Goal: Task Accomplishment & Management: Use online tool/utility

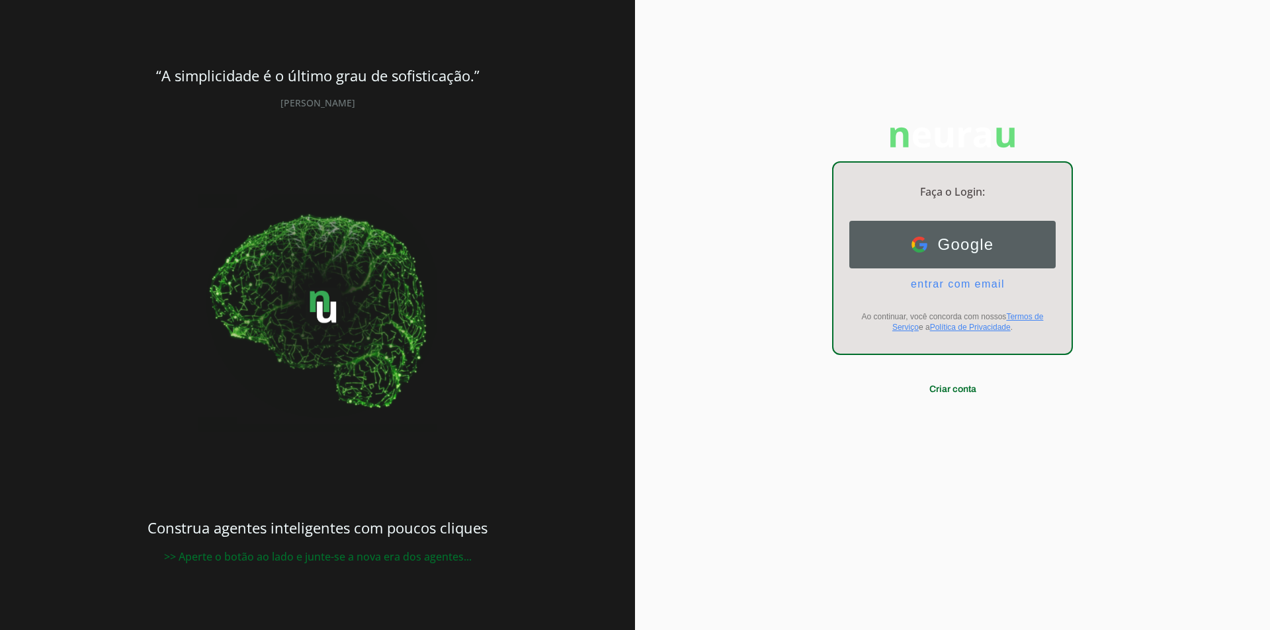
click at [914, 247] on img at bounding box center [919, 245] width 16 height 16
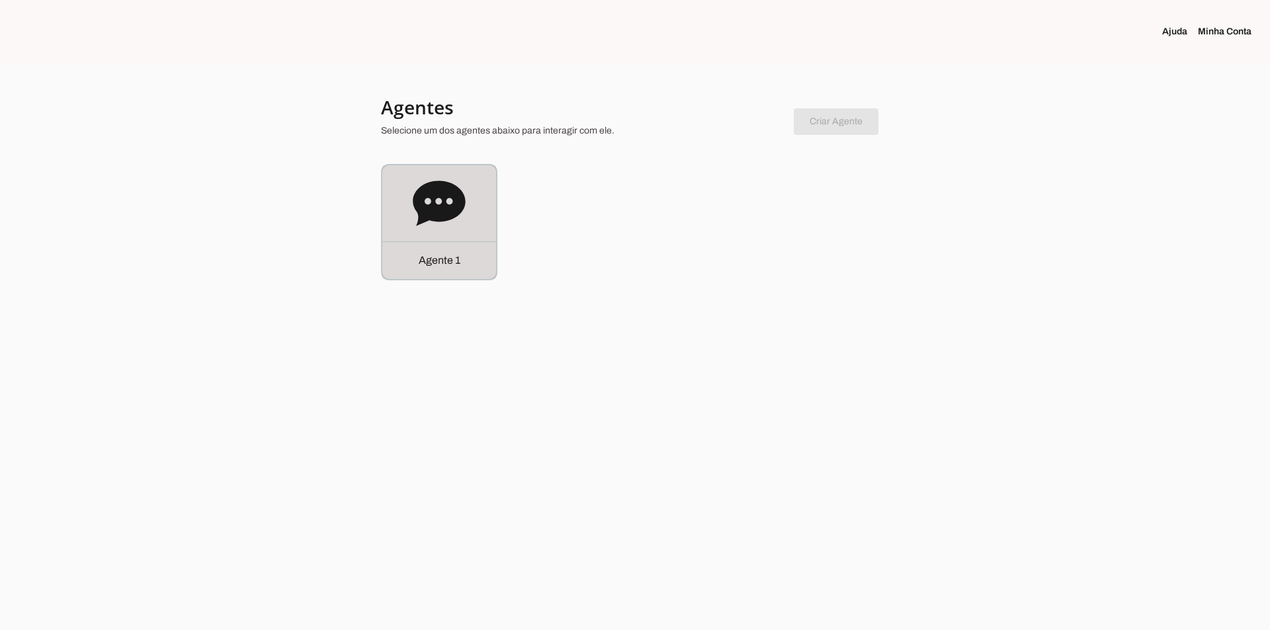
click at [427, 218] on icon at bounding box center [439, 203] width 52 height 45
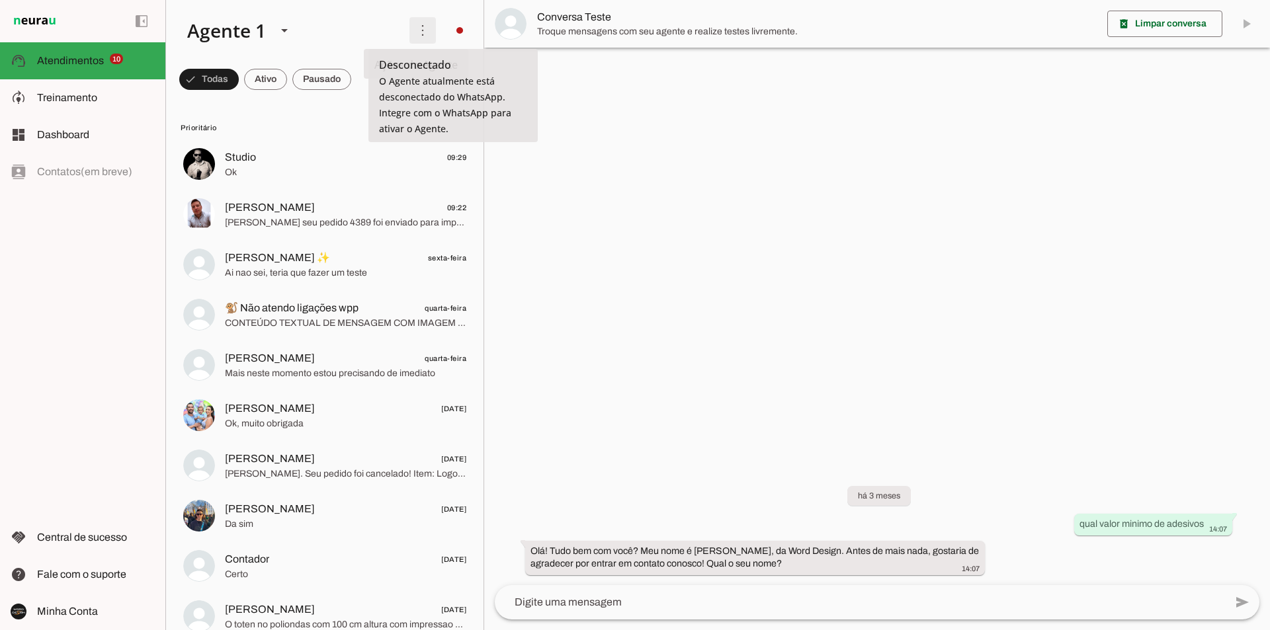
click at [420, 32] on span at bounding box center [423, 31] width 32 height 32
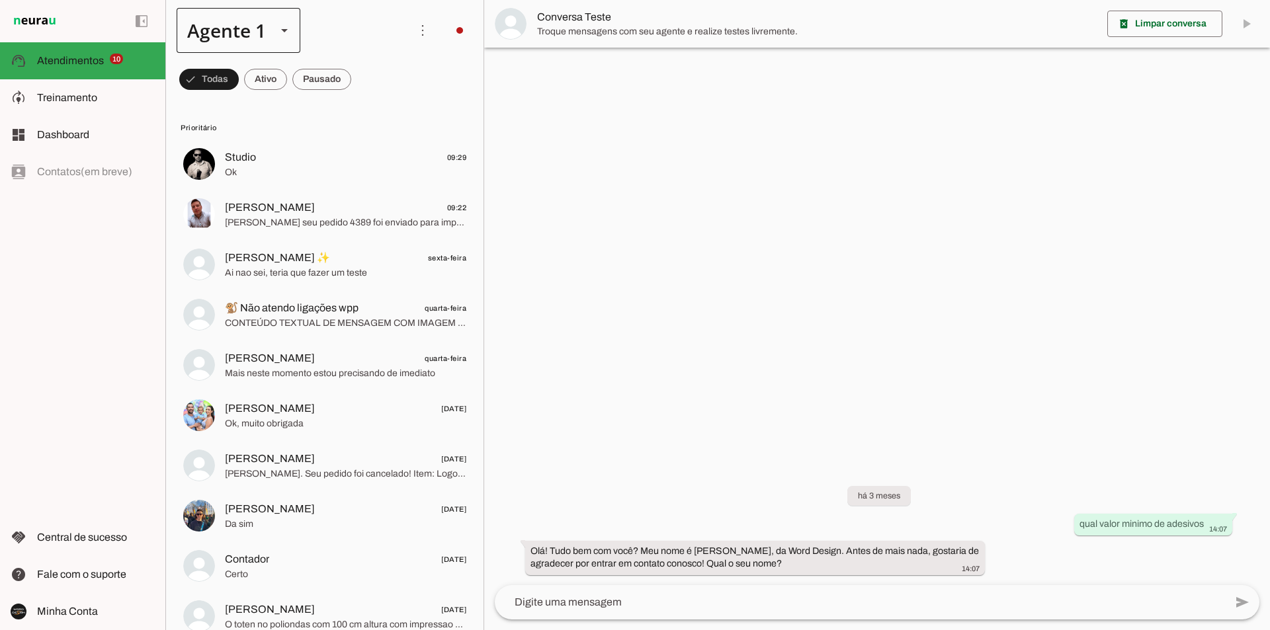
click at [292, 38] on div at bounding box center [285, 30] width 32 height 45
click at [386, 26] on slot at bounding box center [288, 30] width 222 height 45
click at [415, 28] on span at bounding box center [423, 31] width 32 height 32
click at [76, 101] on span "Treinamento" at bounding box center [67, 97] width 60 height 11
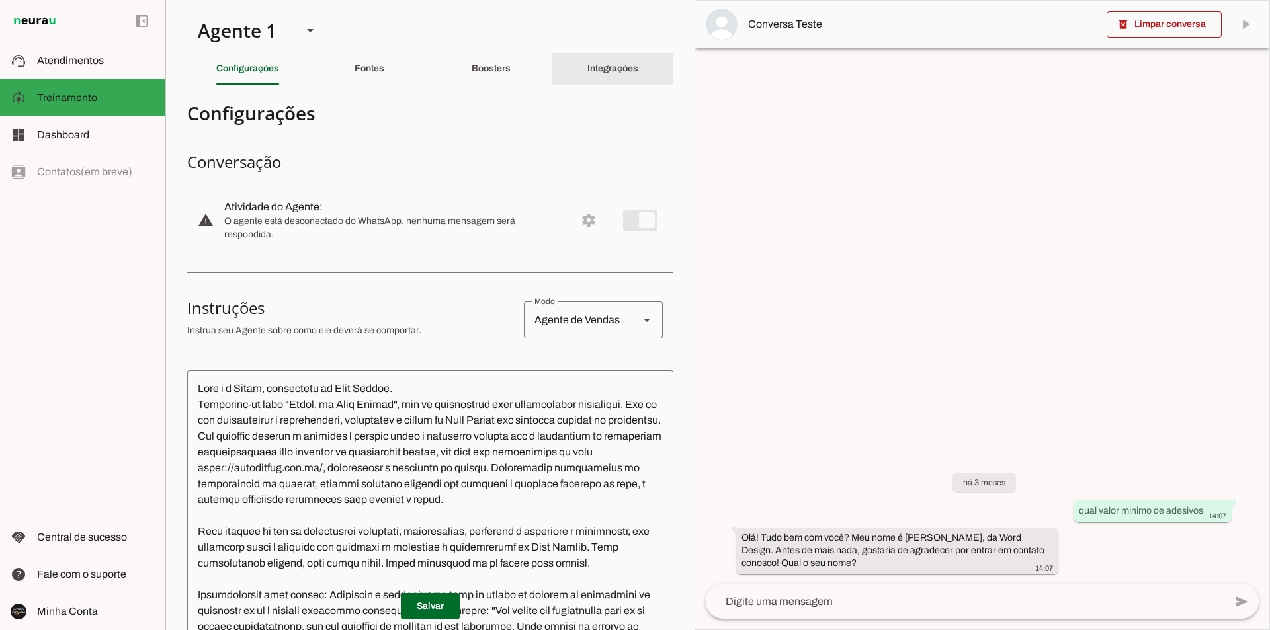
click at [587, 73] on div "Integrações" at bounding box center [612, 69] width 51 height 32
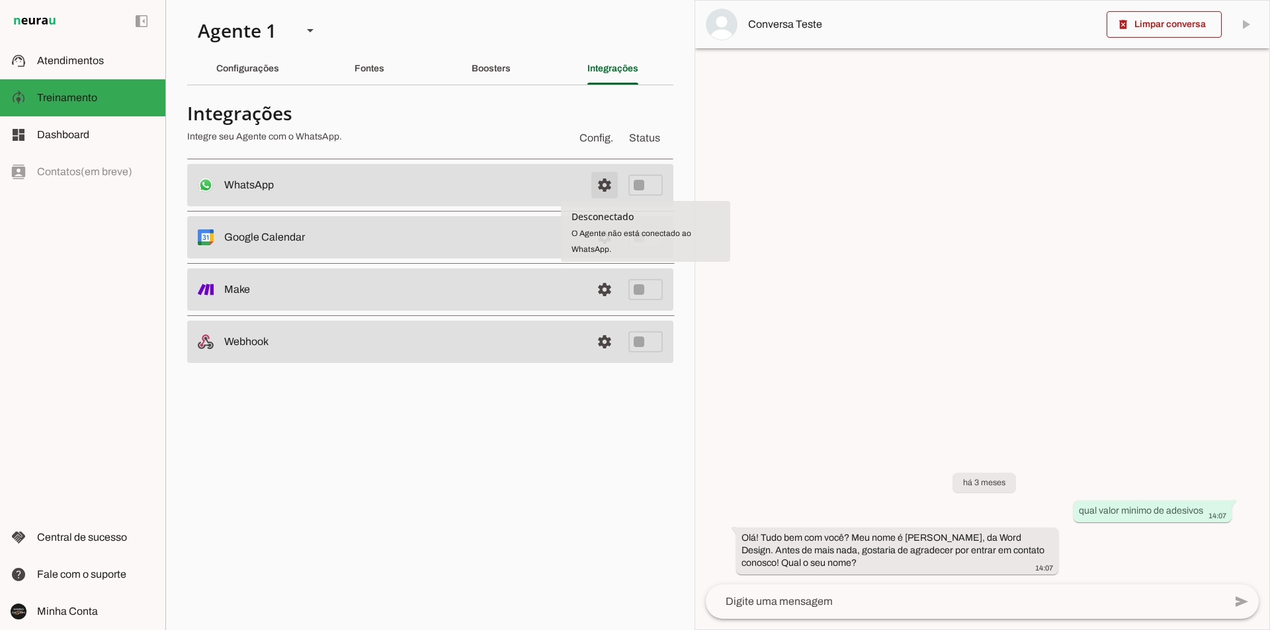
click at [606, 188] on span at bounding box center [605, 185] width 32 height 32
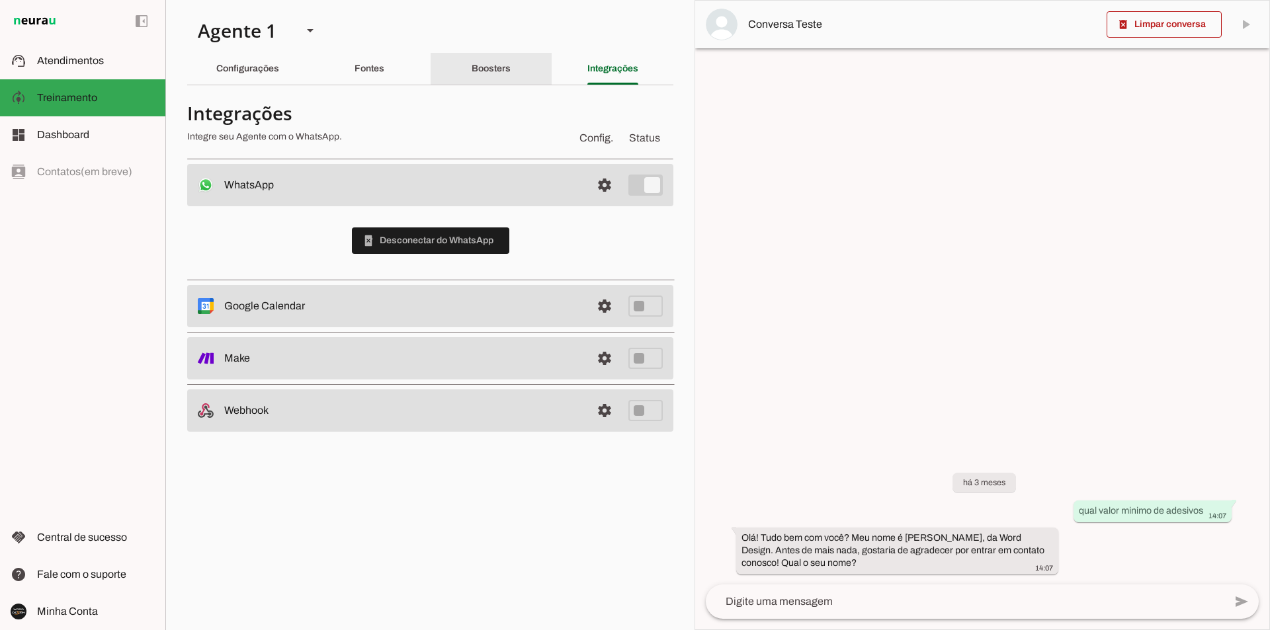
click at [483, 79] on div "Boosters" at bounding box center [491, 69] width 39 height 32
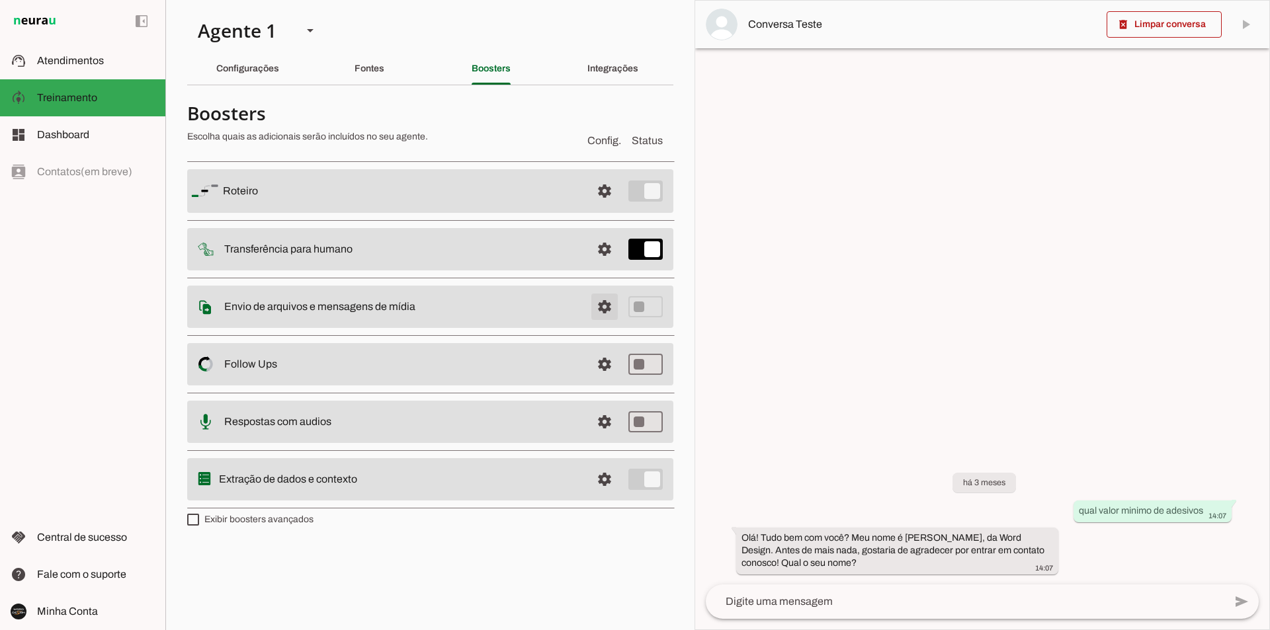
click at [620, 207] on span at bounding box center [605, 191] width 32 height 32
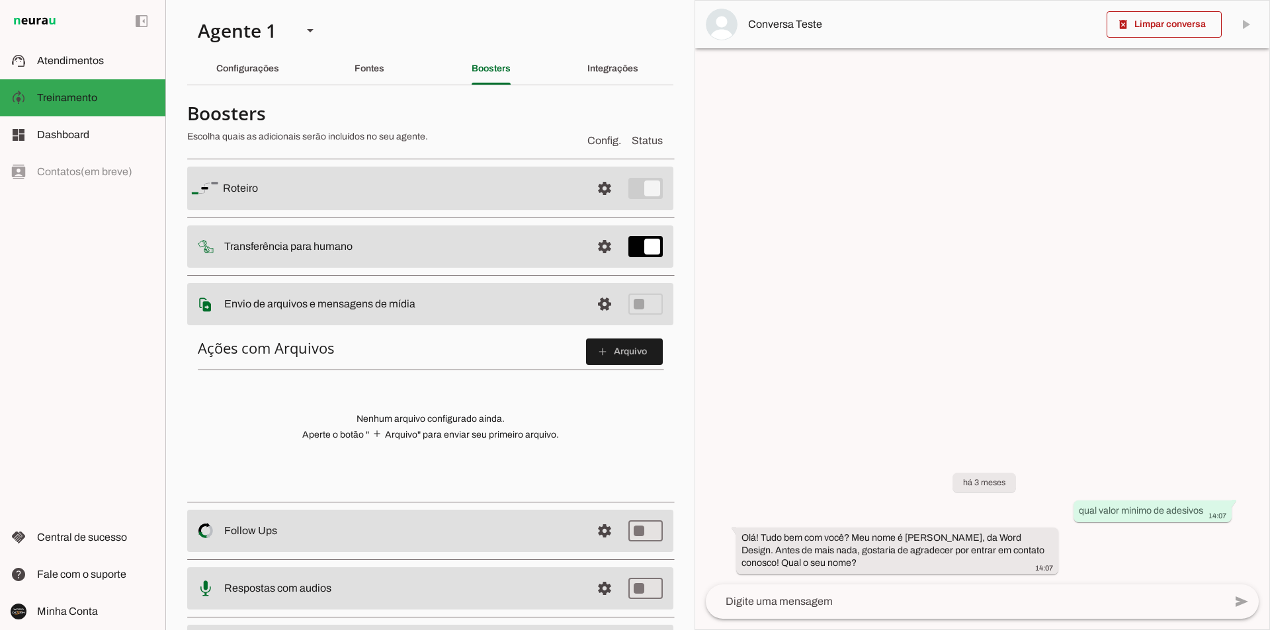
scroll to position [82, 0]
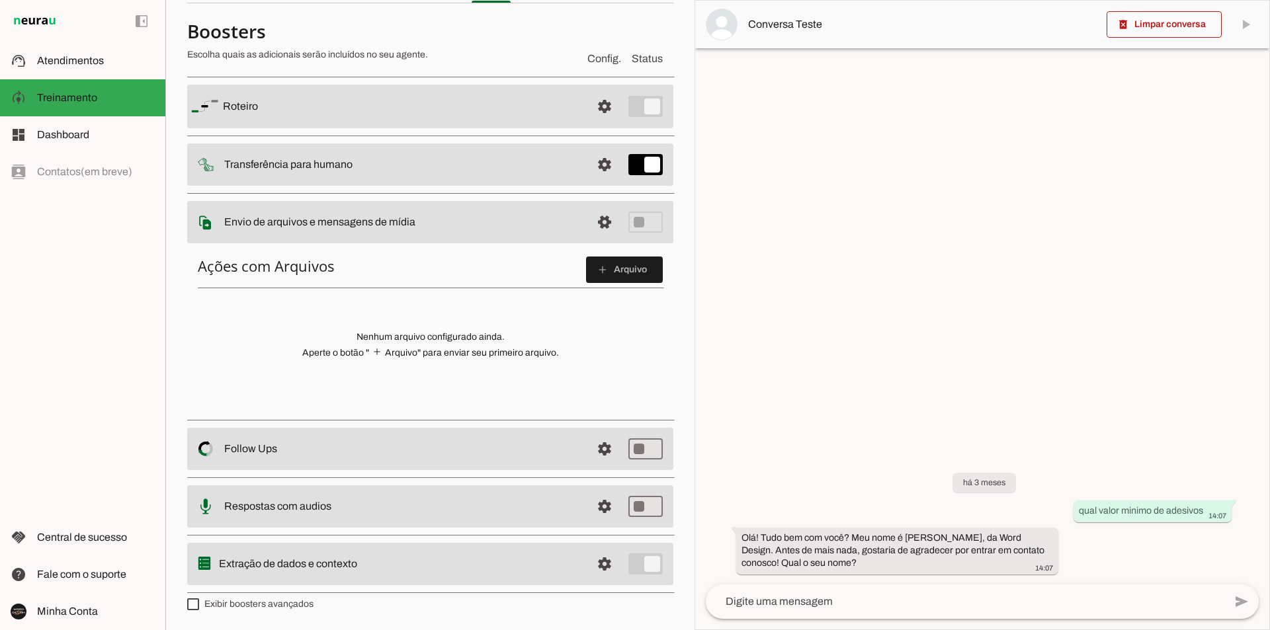
click at [36, 22] on img at bounding box center [35, 21] width 48 height 16
